Goal: Information Seeking & Learning: Learn about a topic

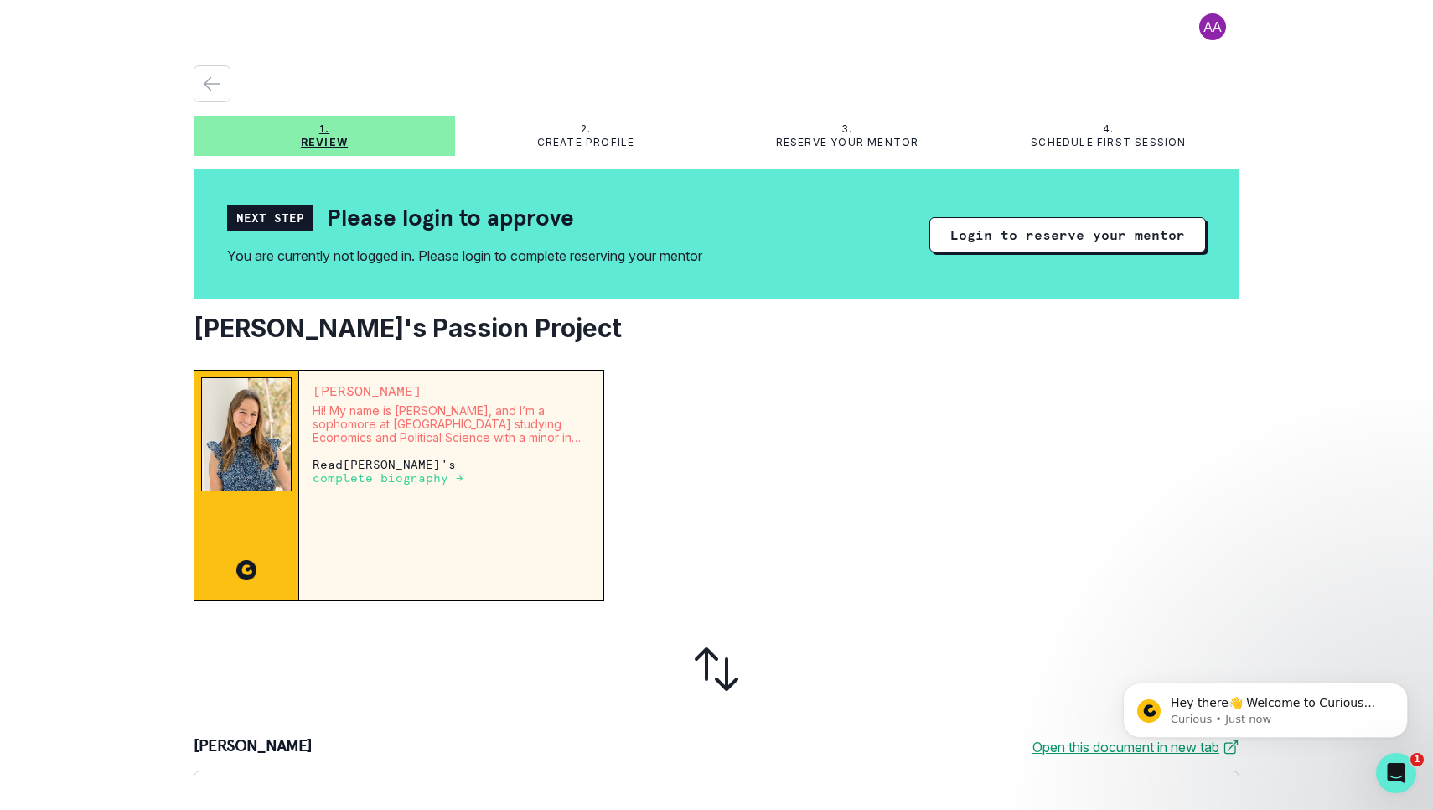
click at [404, 408] on p "Hi! My name is [PERSON_NAME], and I’m a sophomore at [GEOGRAPHIC_DATA] studying…" at bounding box center [451, 424] width 277 height 40
click at [366, 395] on p "[PERSON_NAME]" at bounding box center [451, 390] width 277 height 13
click at [366, 476] on p "complete biography →" at bounding box center [388, 477] width 151 height 13
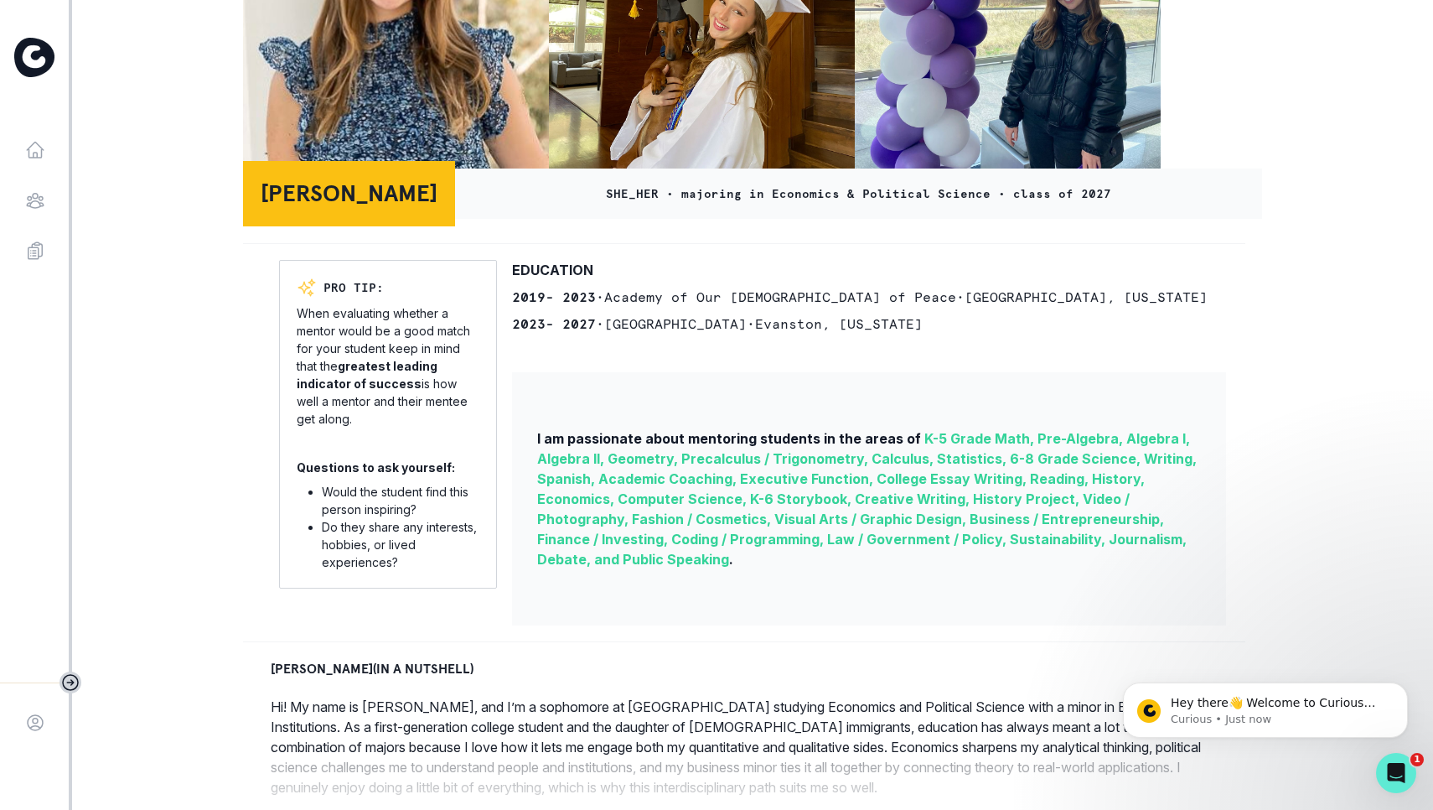
scroll to position [246, 0]
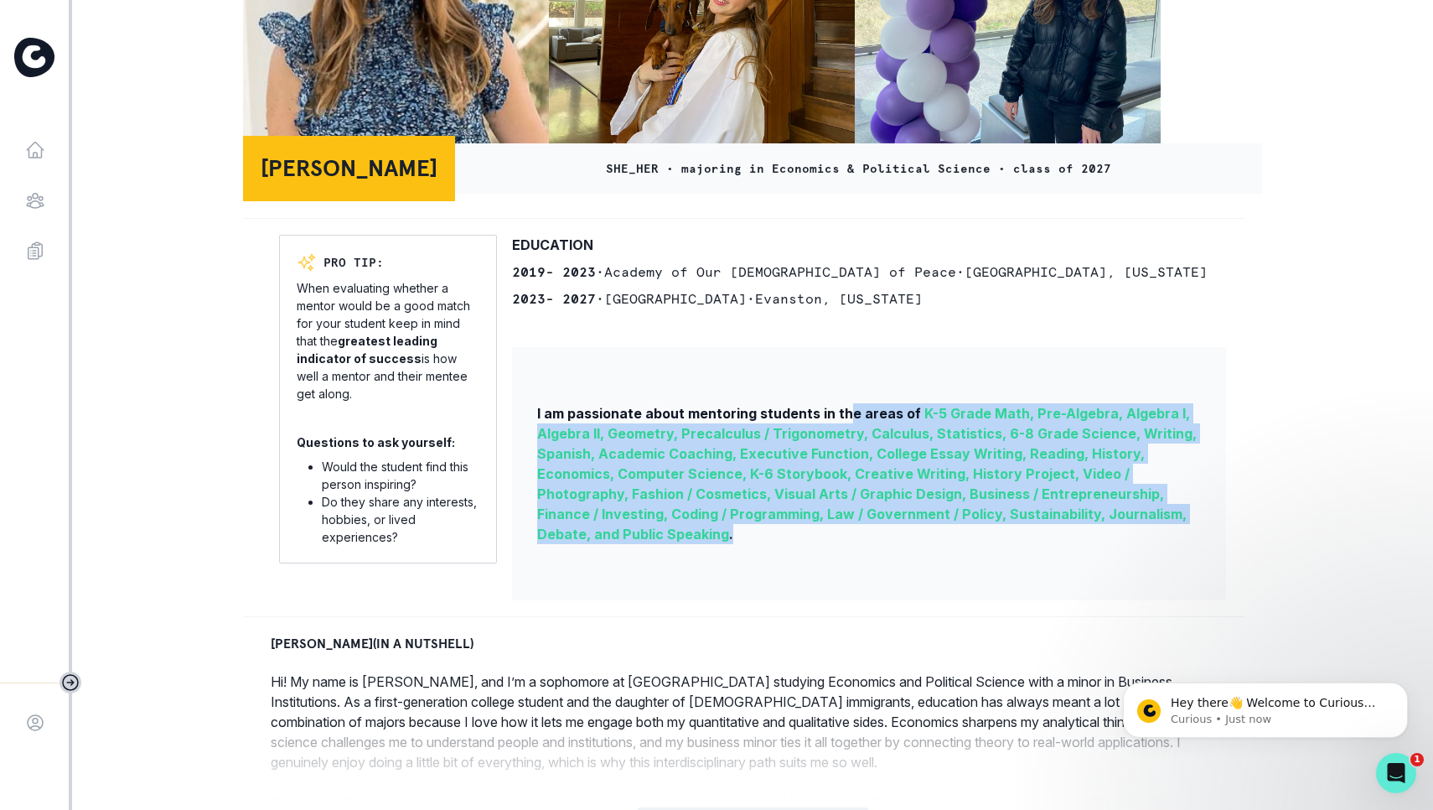
drag, startPoint x: 846, startPoint y: 414, endPoint x: 814, endPoint y: 535, distance: 124.8
click at [814, 535] on div "I am passionate about mentoring students in the areas of K-5 Grade Math, Pre-Al…" at bounding box center [869, 473] width 714 height 253
click at [814, 536] on div "I am passionate about mentoring students in the areas of K-5 Grade Math, Pre-Al…" at bounding box center [869, 473] width 714 height 253
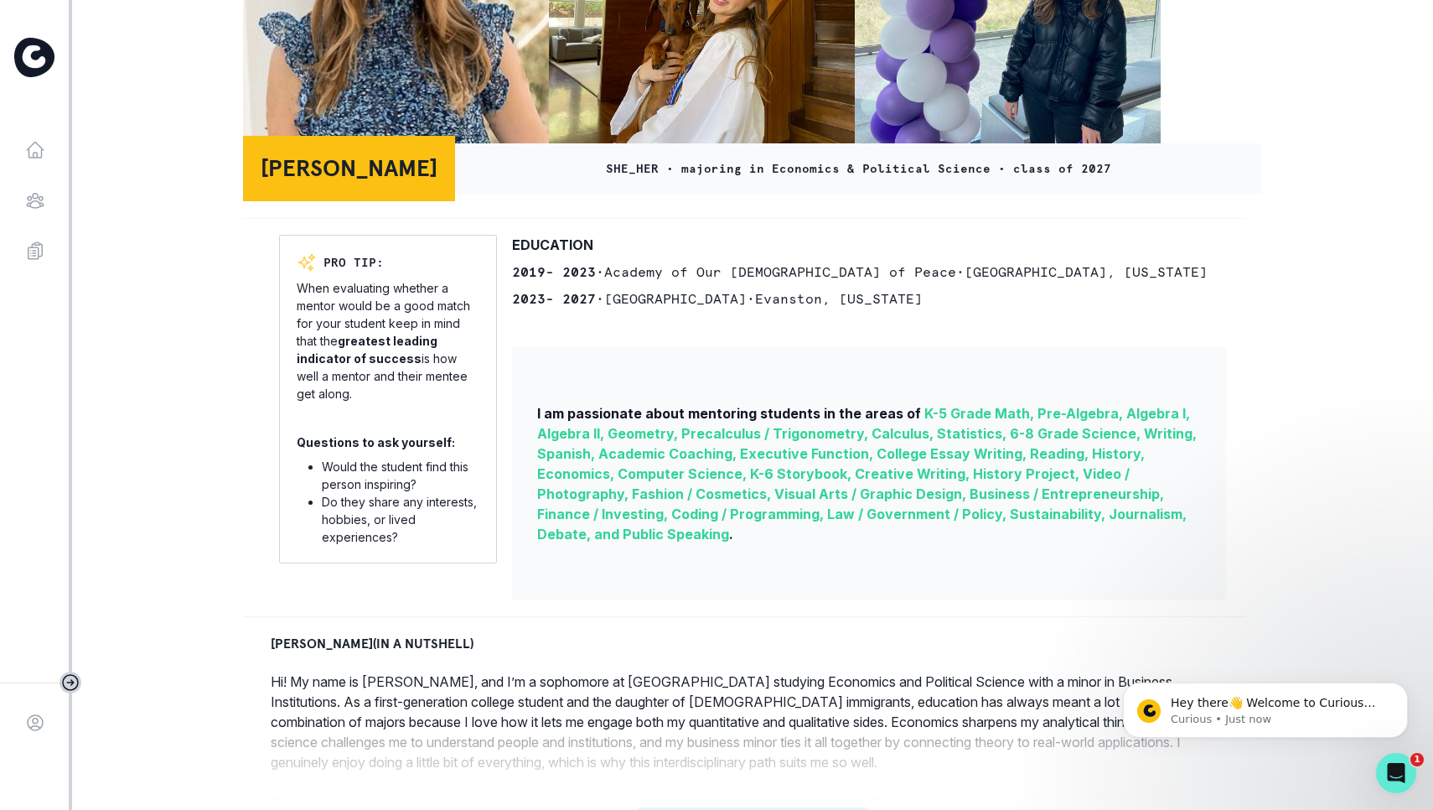
drag, startPoint x: 624, startPoint y: 299, endPoint x: 673, endPoint y: 302, distance: 49.5
click at [673, 302] on span "• [GEOGRAPHIC_DATA] • [GEOGRAPHIC_DATA] , [US_STATE]" at bounding box center [759, 298] width 327 height 17
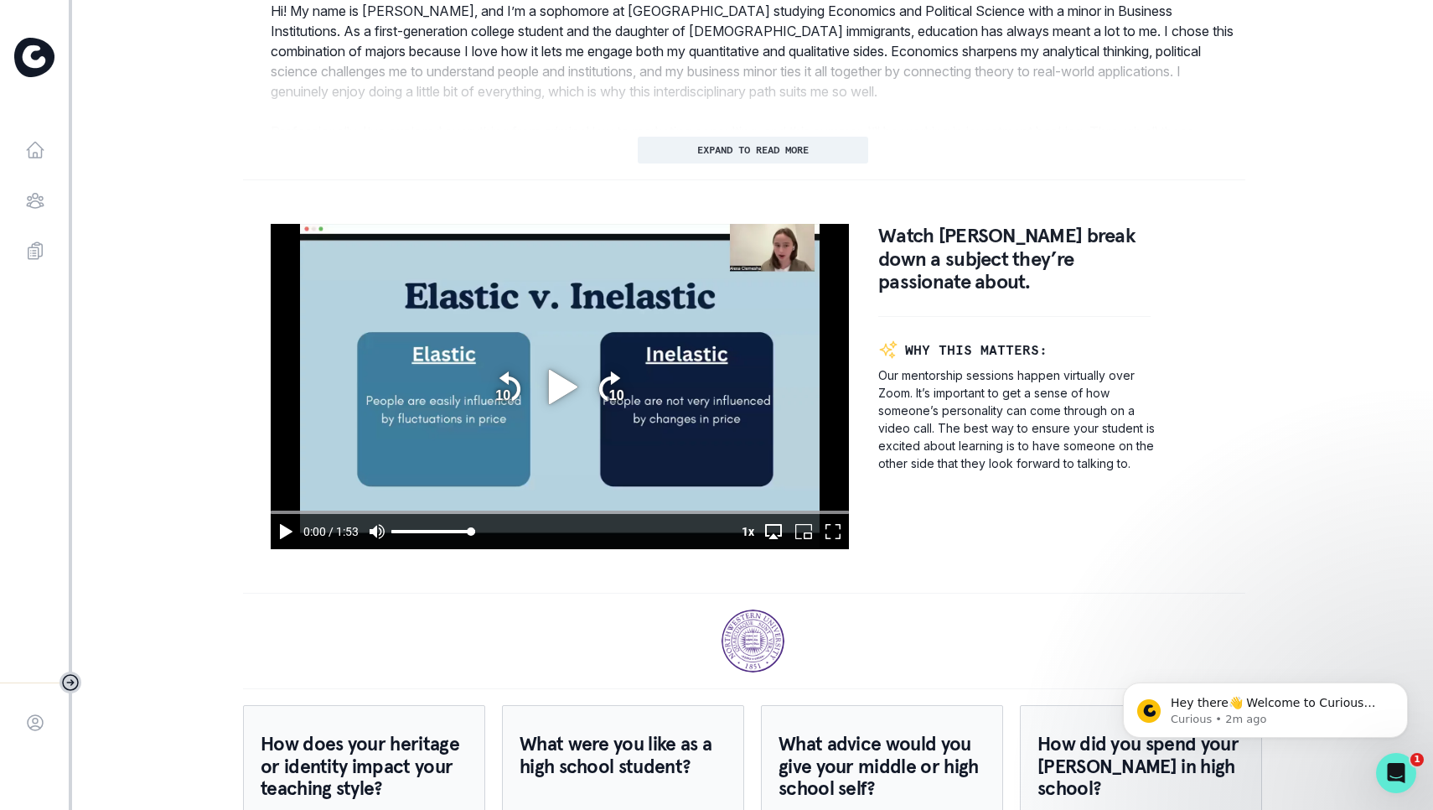
scroll to position [917, 0]
click at [284, 531] on icon "play" at bounding box center [286, 530] width 13 height 15
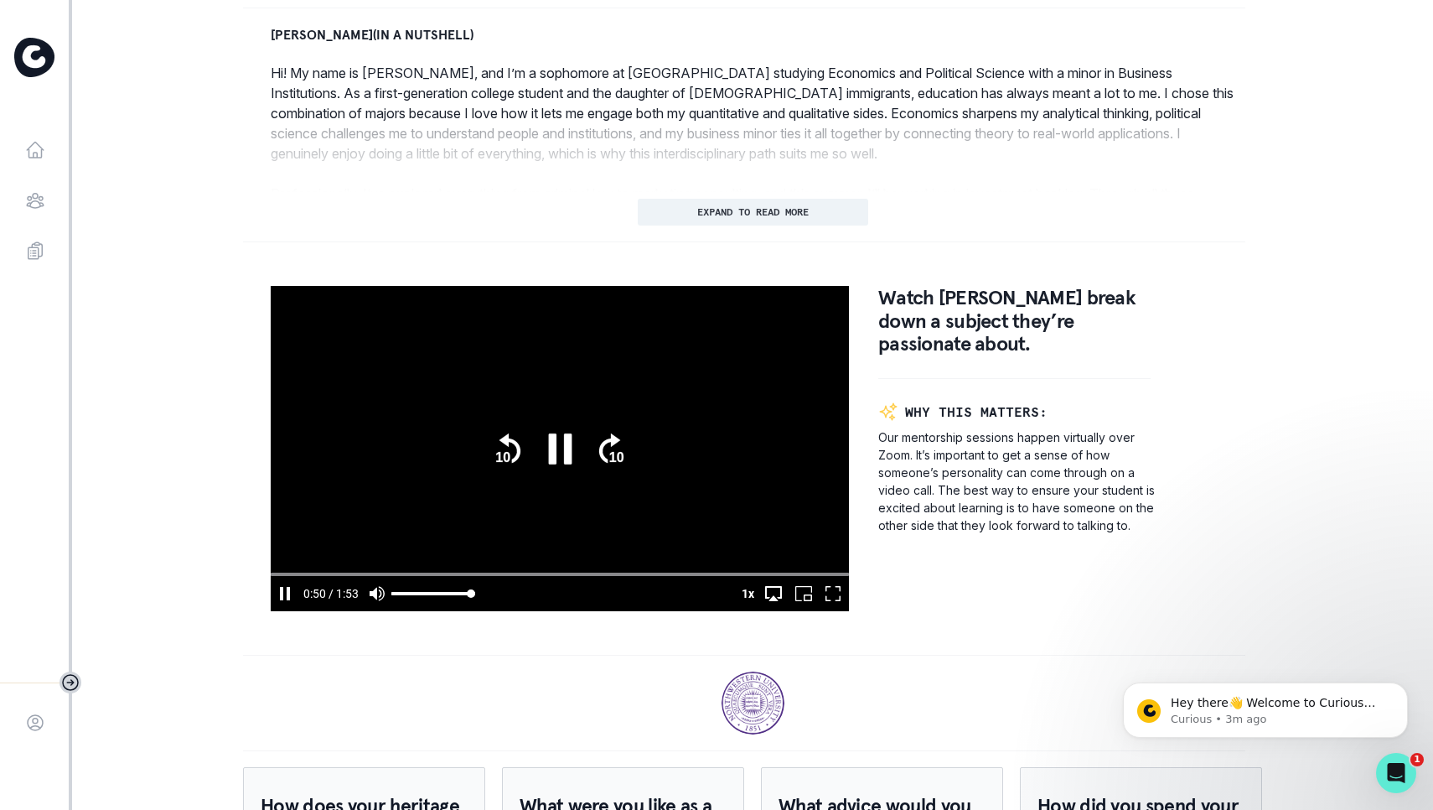
scroll to position [853, 0]
click at [580, 572] on input "seek" at bounding box center [560, 575] width 578 height 8
click at [668, 566] on video at bounding box center [560, 449] width 578 height 325
click at [672, 577] on input "seek" at bounding box center [560, 575] width 578 height 8
click at [565, 458] on icon "play" at bounding box center [560, 450] width 46 height 46
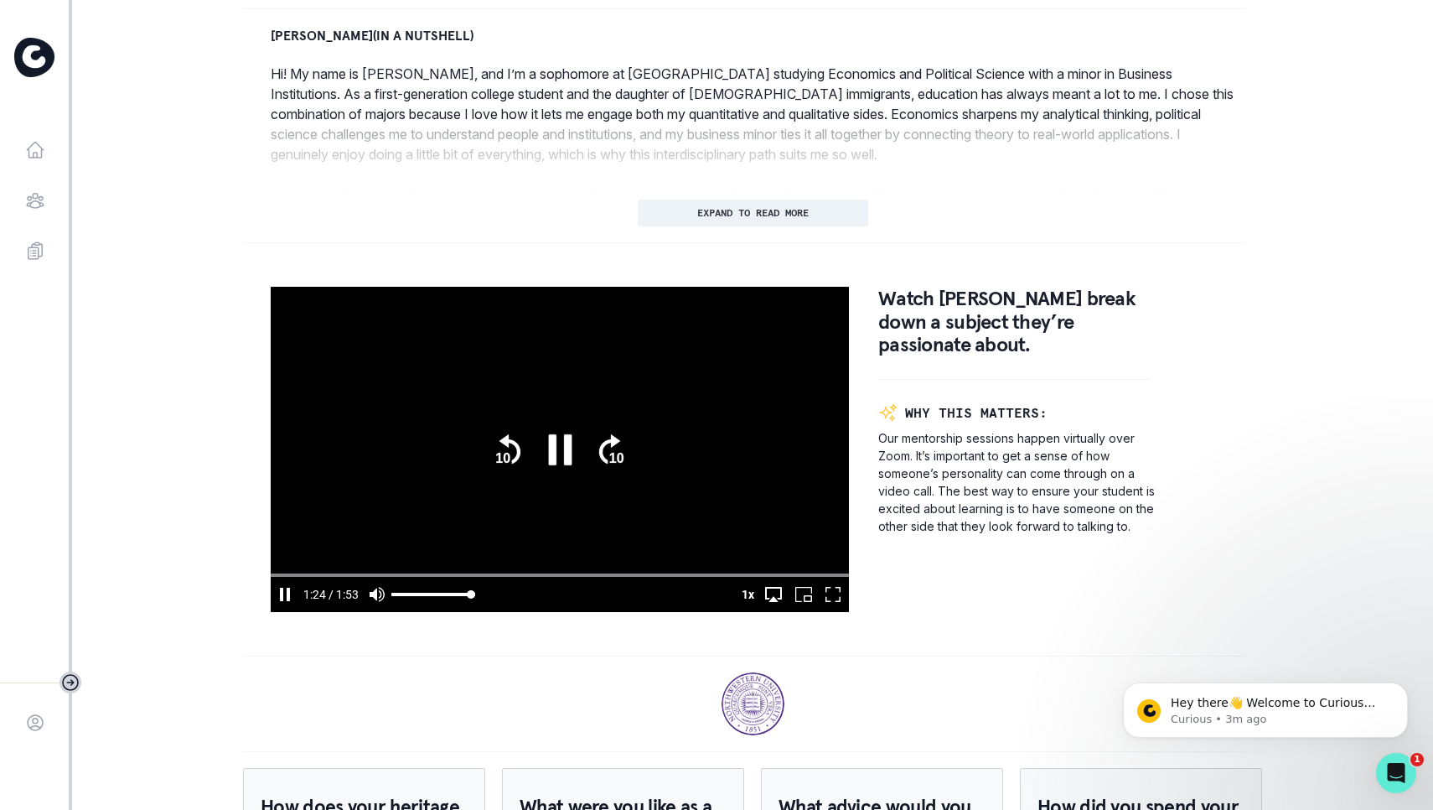
click at [808, 574] on input "seek" at bounding box center [560, 575] width 578 height 8
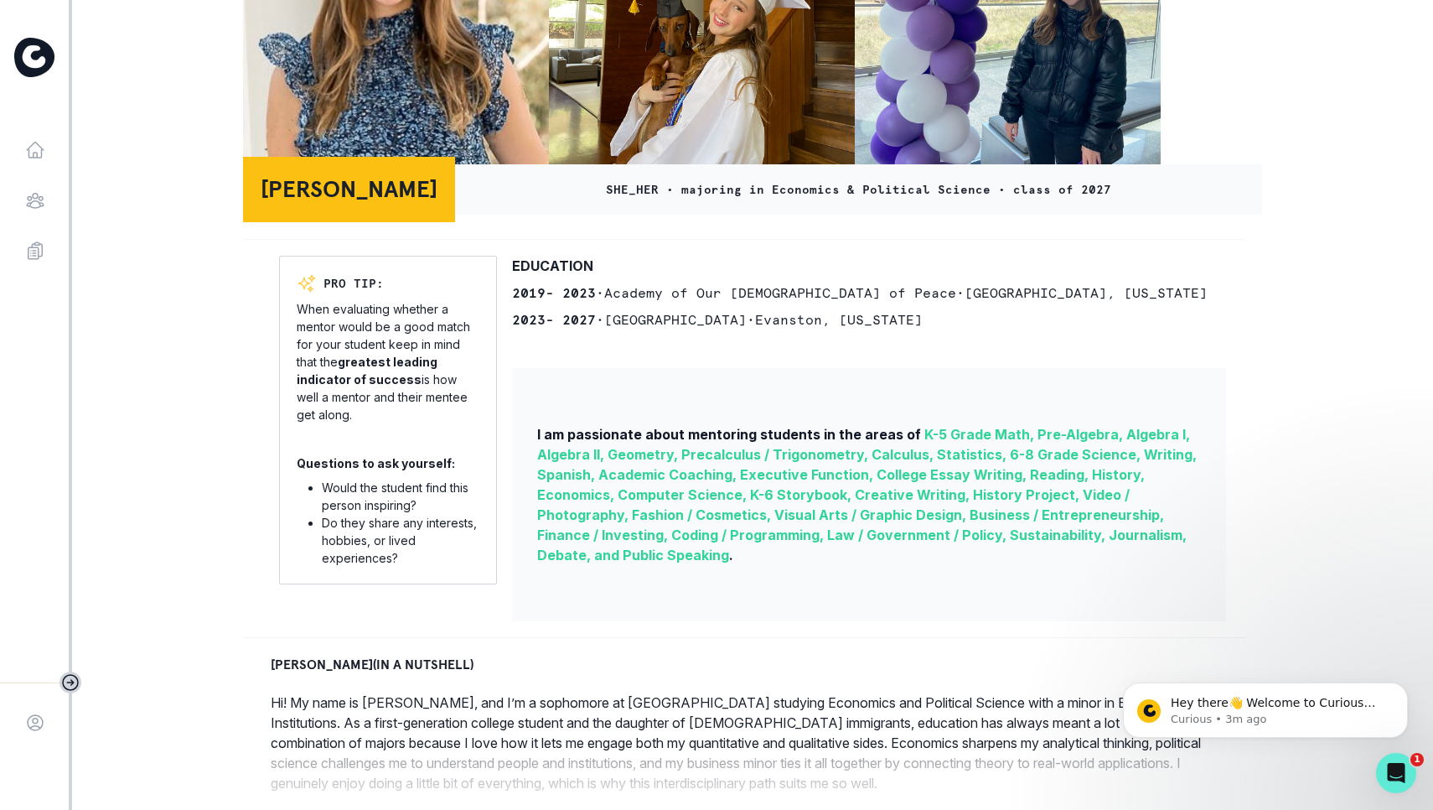
type input "113.694227795"
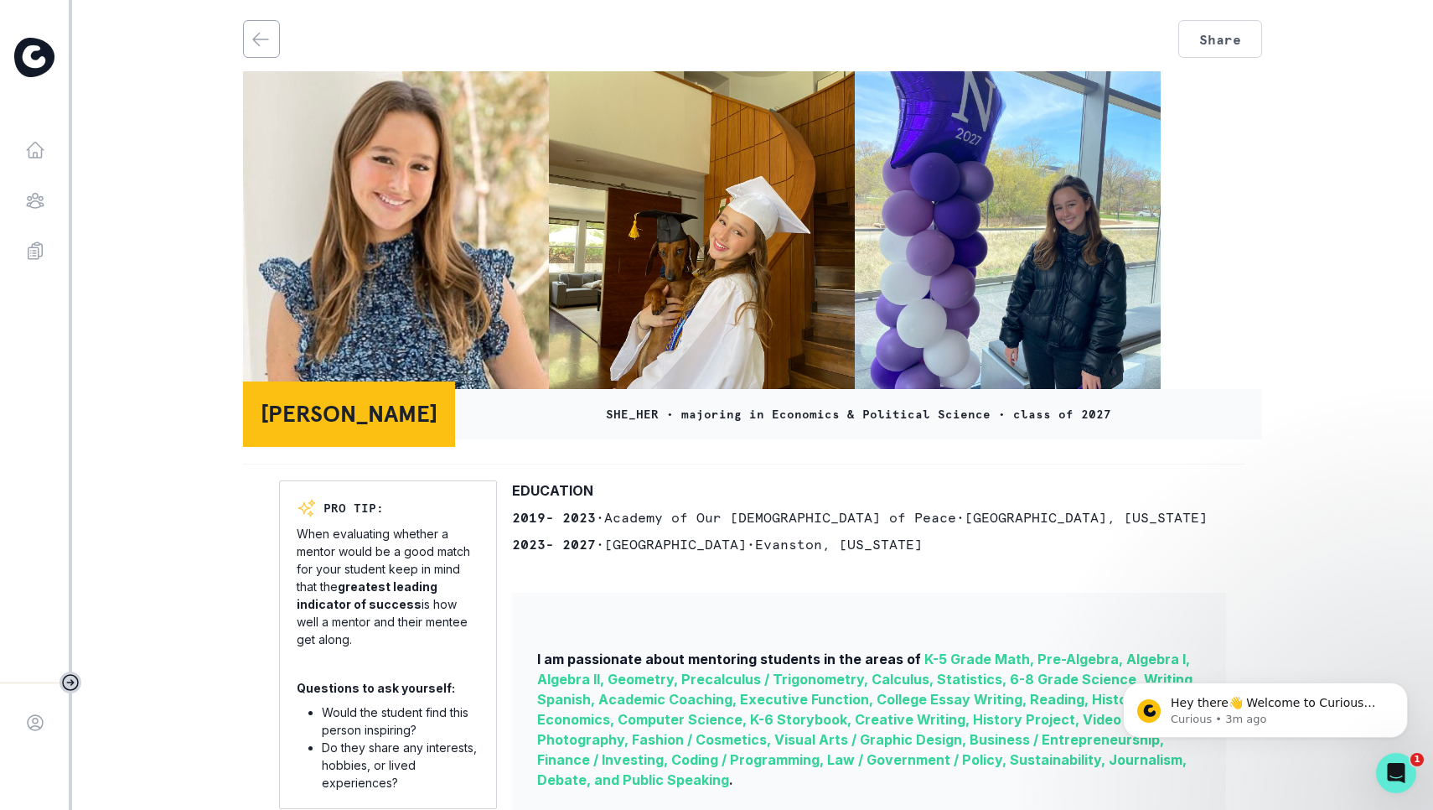
scroll to position [0, 0]
click at [246, 36] on button "back" at bounding box center [261, 39] width 34 height 36
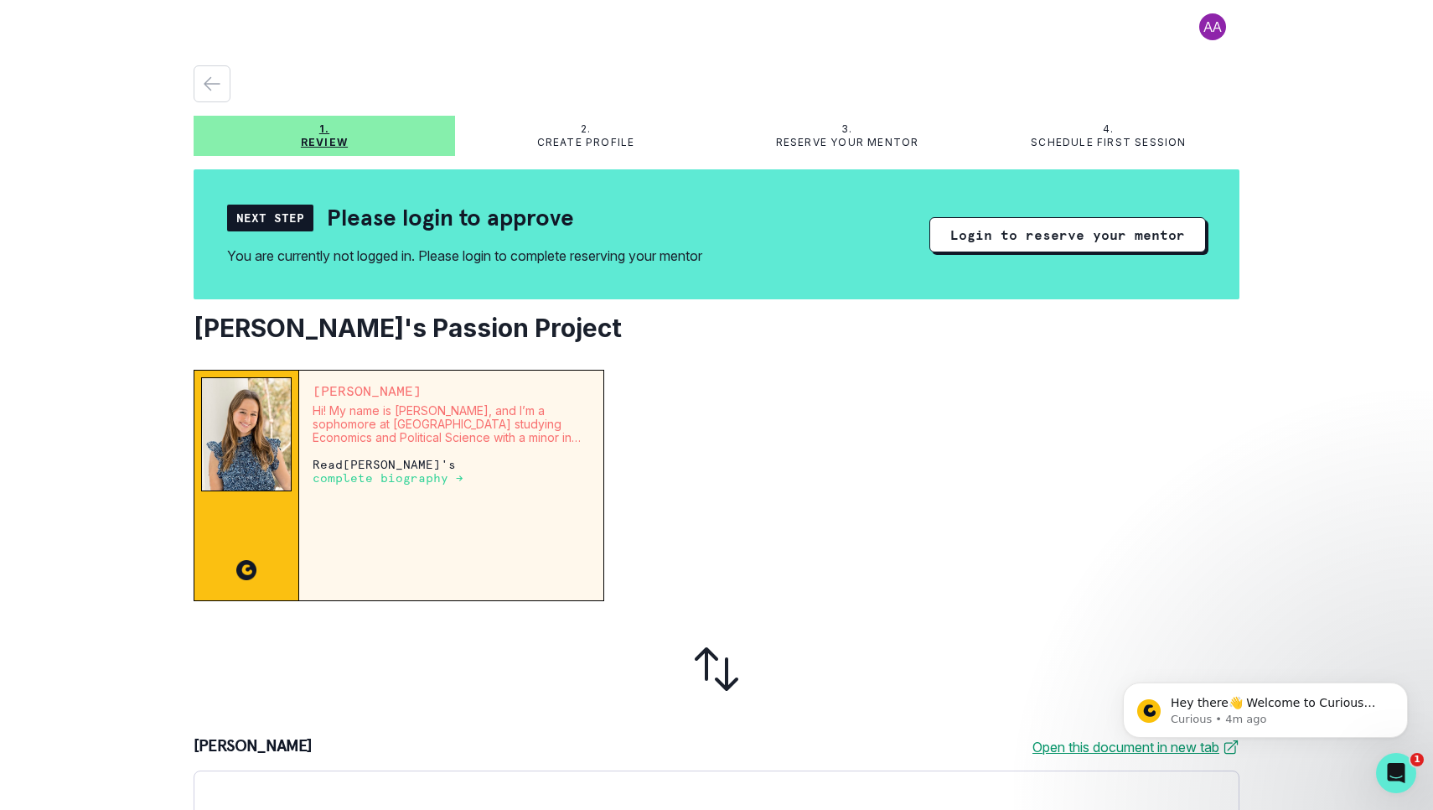
click at [619, 146] on p "Create profile" at bounding box center [586, 142] width 98 height 13
click at [210, 84] on icon "button" at bounding box center [211, 84] width 15 height 13
